Goal: Find specific page/section: Find specific page/section

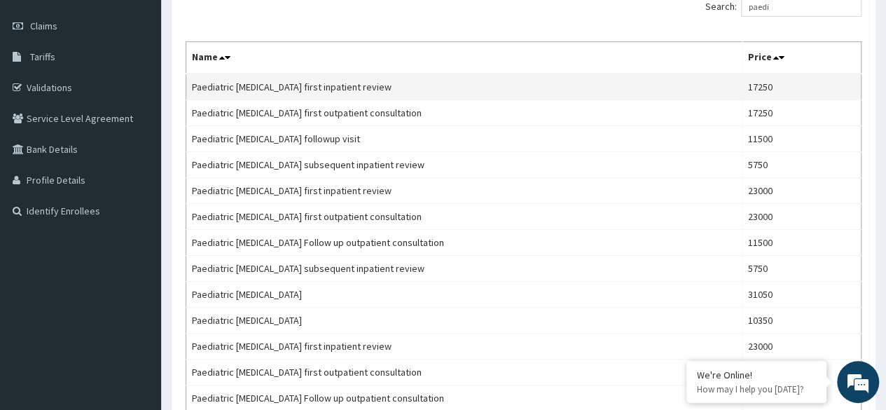
scroll to position [188, 0]
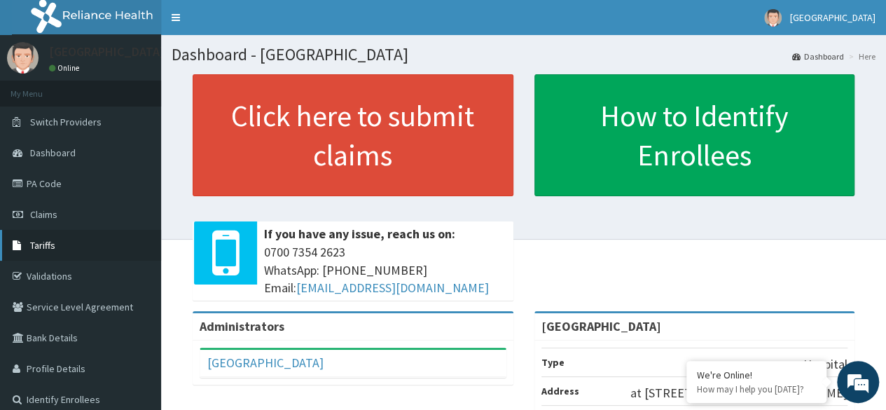
click at [55, 243] on link "Tariffs" at bounding box center [80, 245] width 161 height 31
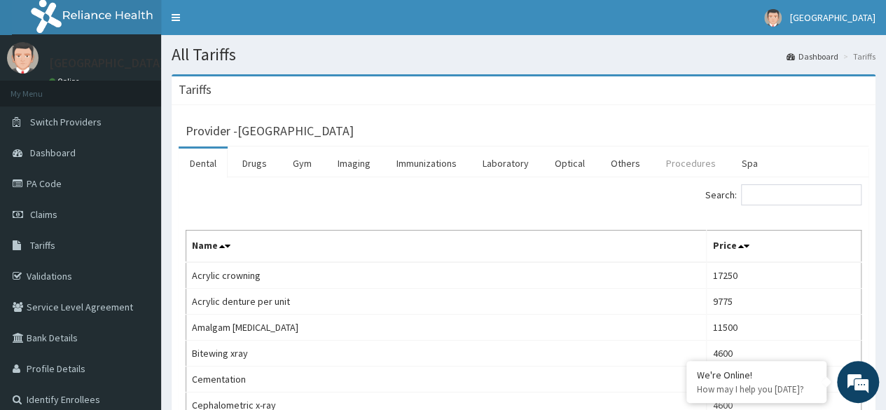
click at [689, 166] on link "Procedures" at bounding box center [691, 162] width 72 height 29
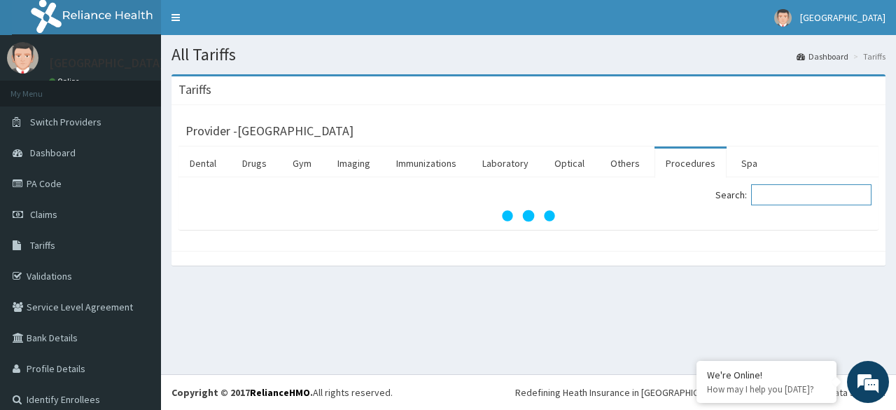
click at [772, 197] on input "Search:" at bounding box center [811, 194] width 120 height 21
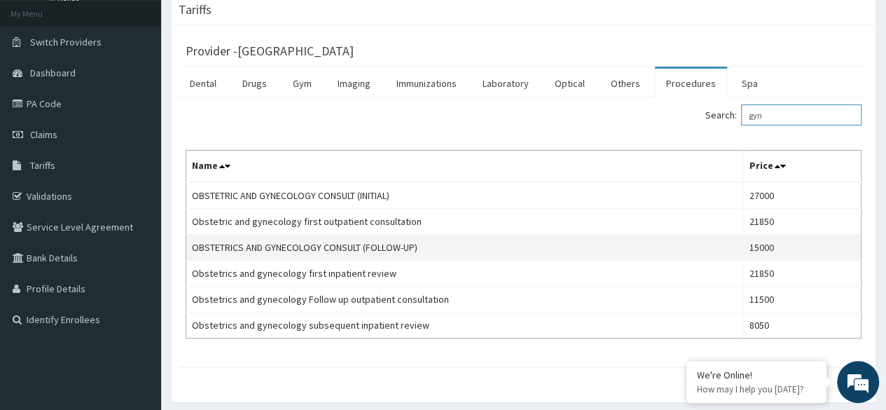
scroll to position [60, 0]
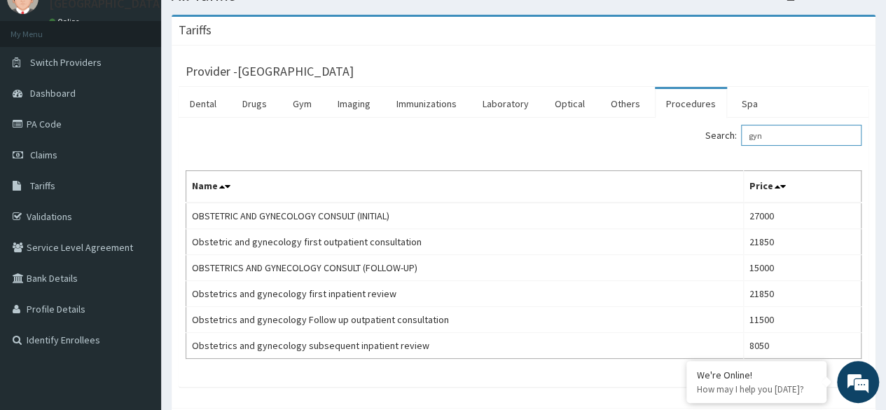
click at [807, 138] on input "gyn" at bounding box center [801, 135] width 120 height 21
type input "g"
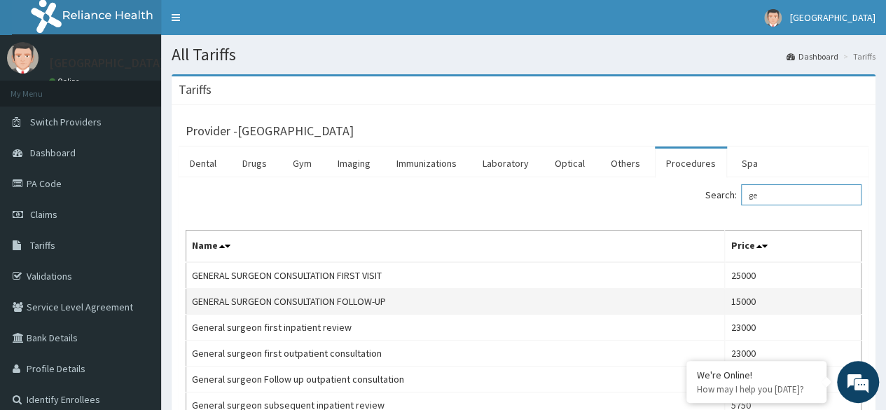
type input "g"
